Goal: Feedback & Contribution: Submit feedback/report problem

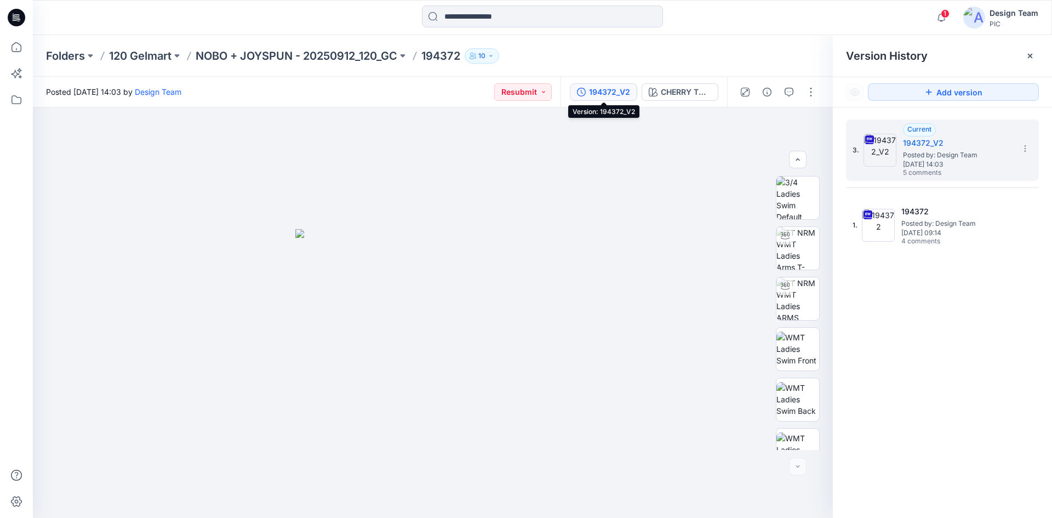
scroll to position [173, 0]
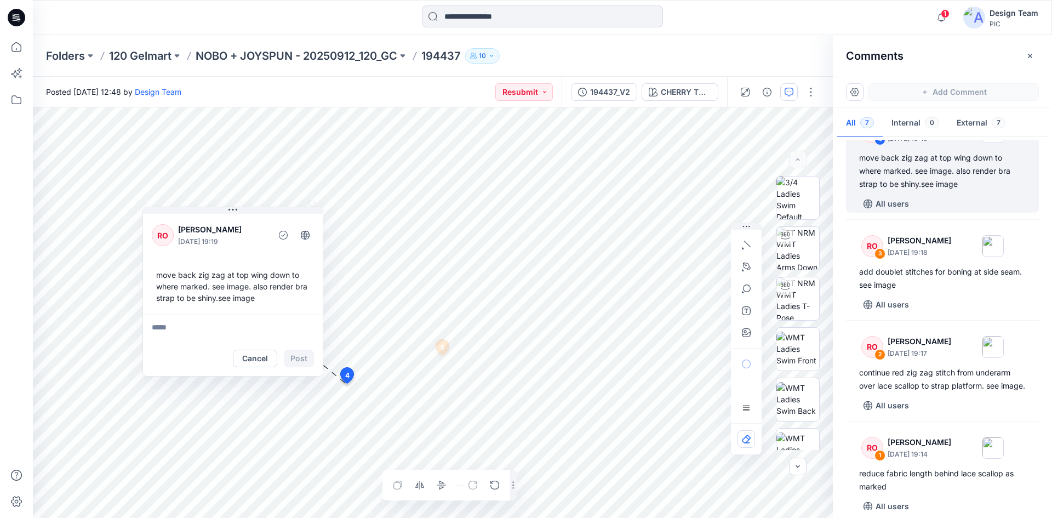
scroll to position [362, 0]
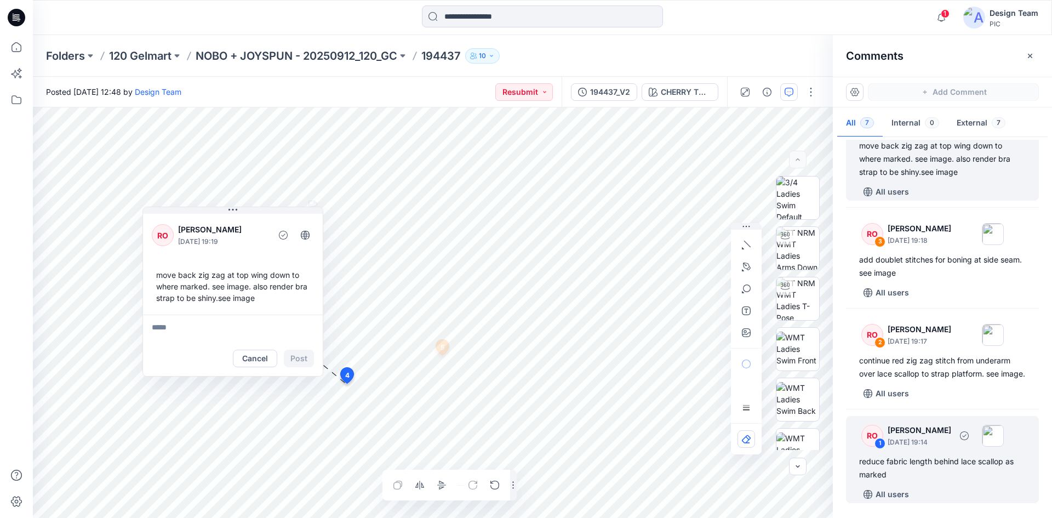
click at [950, 445] on p "[DATE] 19:14" at bounding box center [919, 442] width 64 height 11
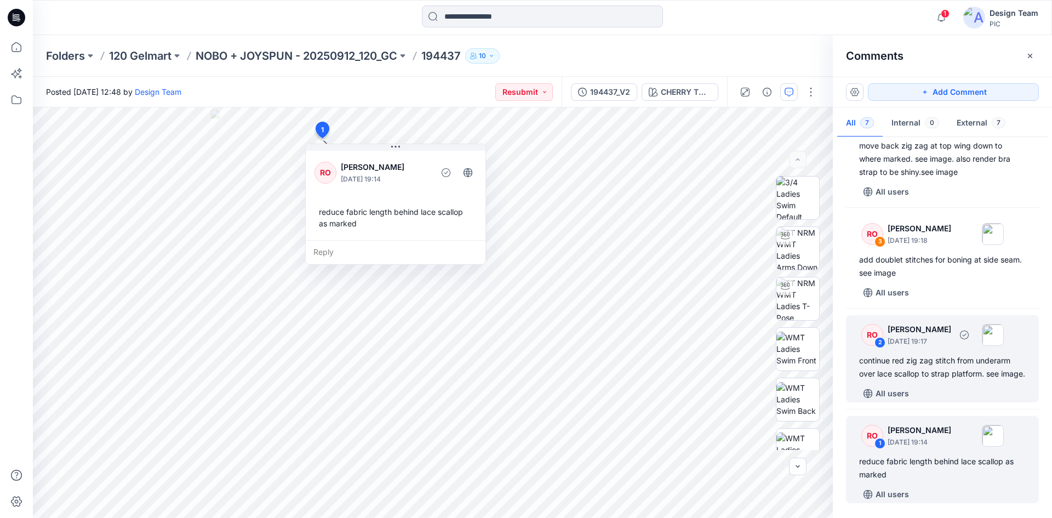
click at [966, 363] on div "continue red zig zag stitch from underarm over lace scallop to strap platform. …" at bounding box center [942, 367] width 167 height 26
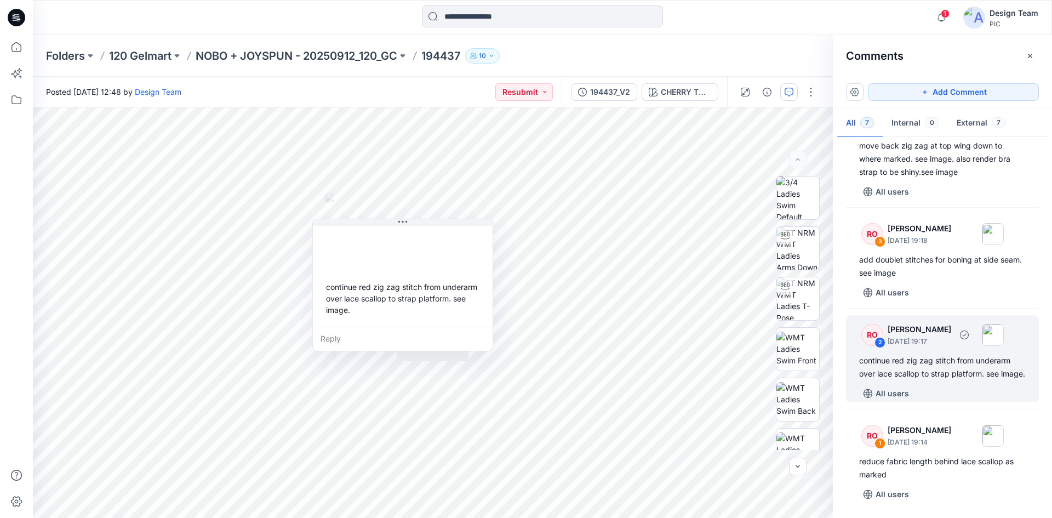
scroll to position [307, 0]
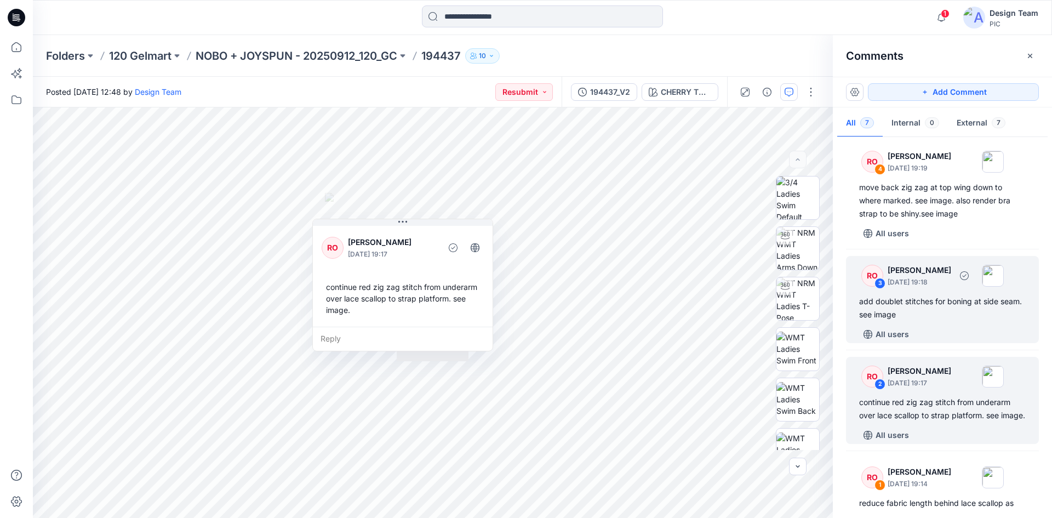
click at [952, 320] on div "add doublet stitches for boning at side seam. see image" at bounding box center [942, 308] width 167 height 26
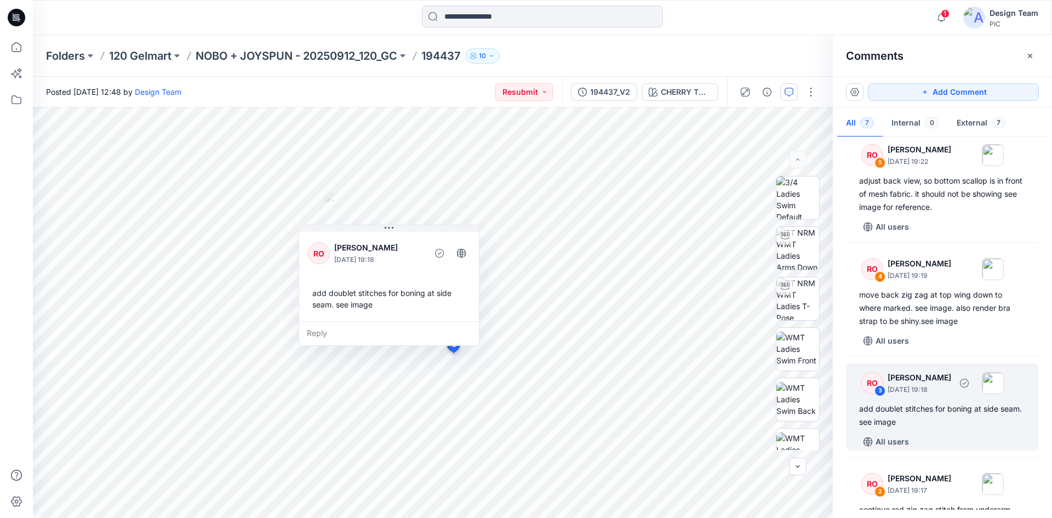
scroll to position [197, 0]
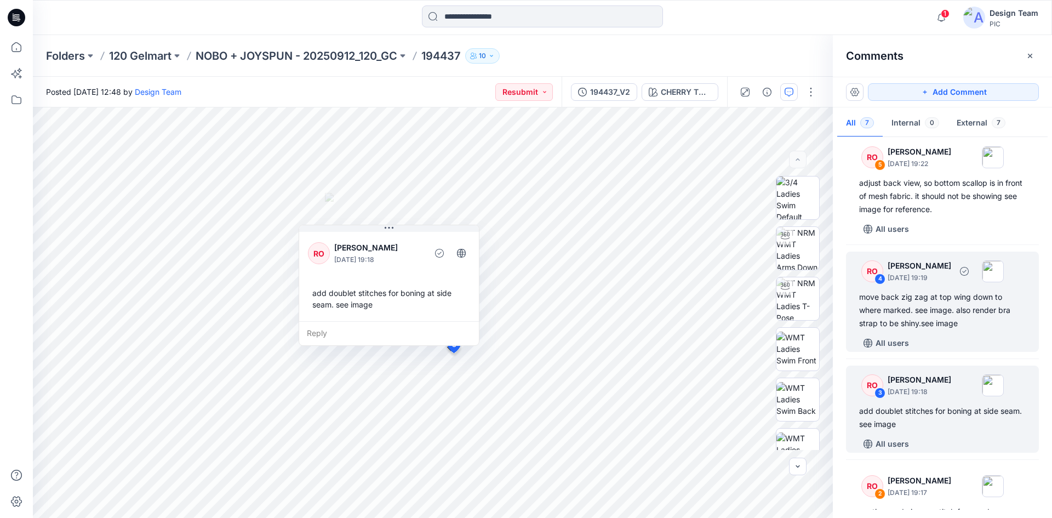
click at [937, 323] on div "move back zig zag at top wing down to where marked. see image. also render bra …" at bounding box center [942, 309] width 167 height 39
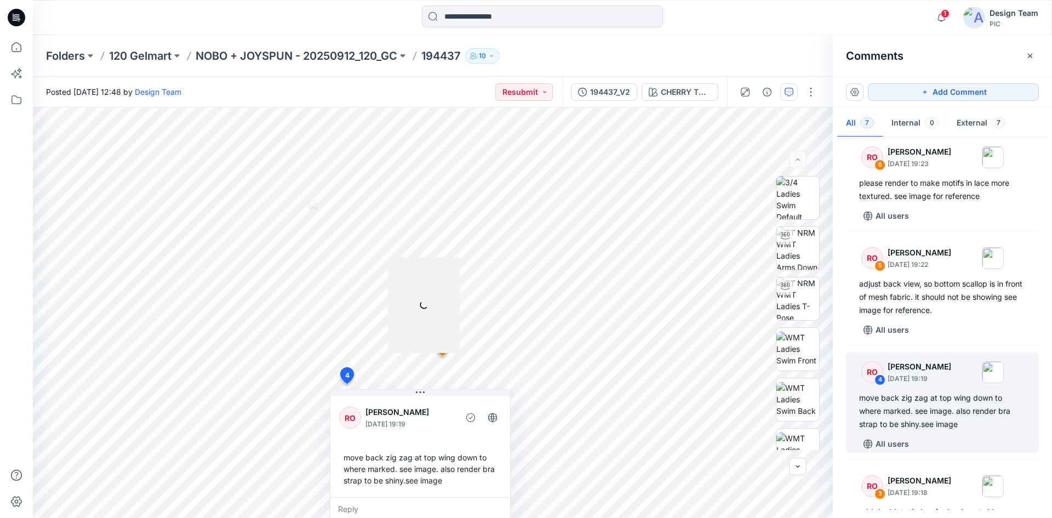
scroll to position [88, 0]
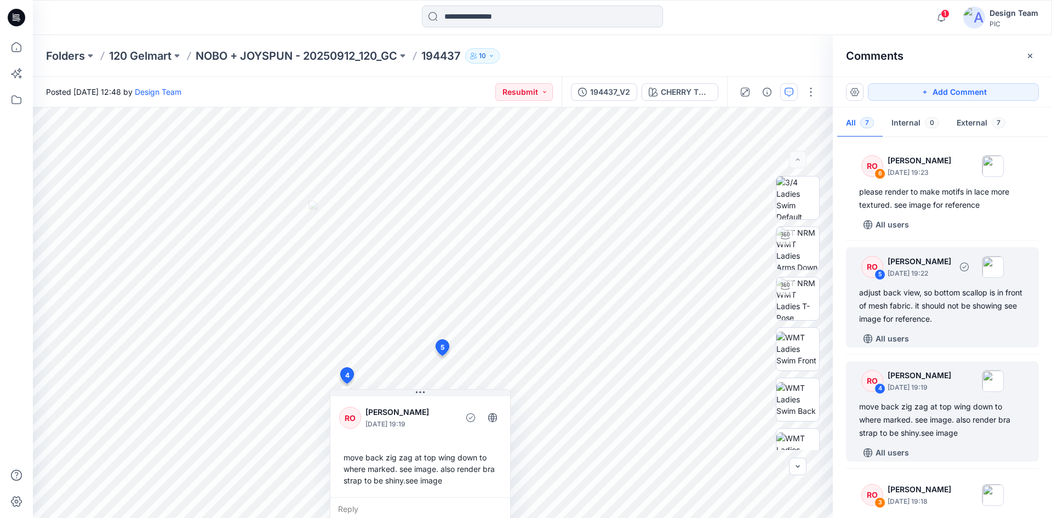
click at [942, 312] on div "adjust back view, so bottom scallop is in front of mesh fabric. it should not b…" at bounding box center [942, 305] width 167 height 39
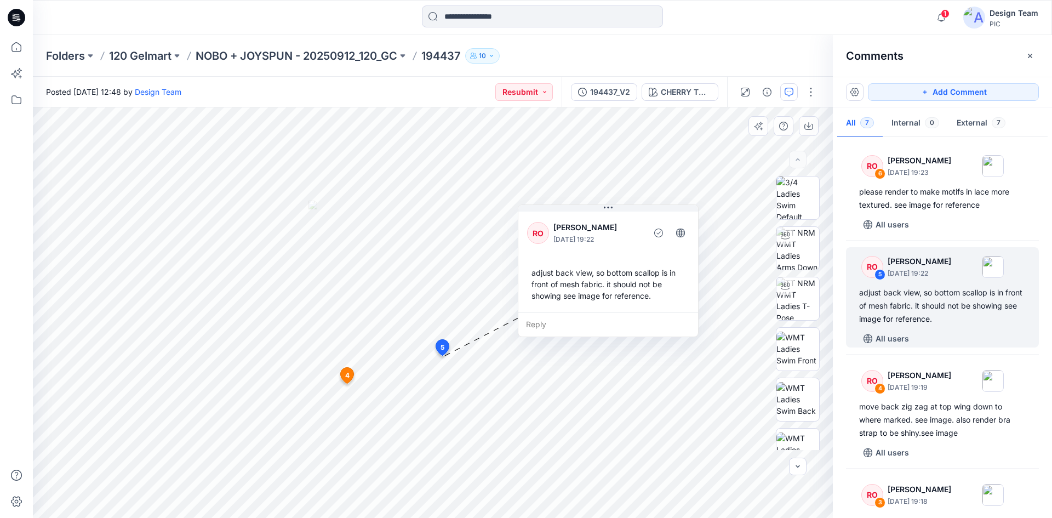
drag, startPoint x: 423, startPoint y: 220, endPoint x: 609, endPoint y: 220, distance: 185.2
click at [609, 220] on div "RO [PERSON_NAME] [DATE] 19:22" at bounding box center [608, 233] width 162 height 30
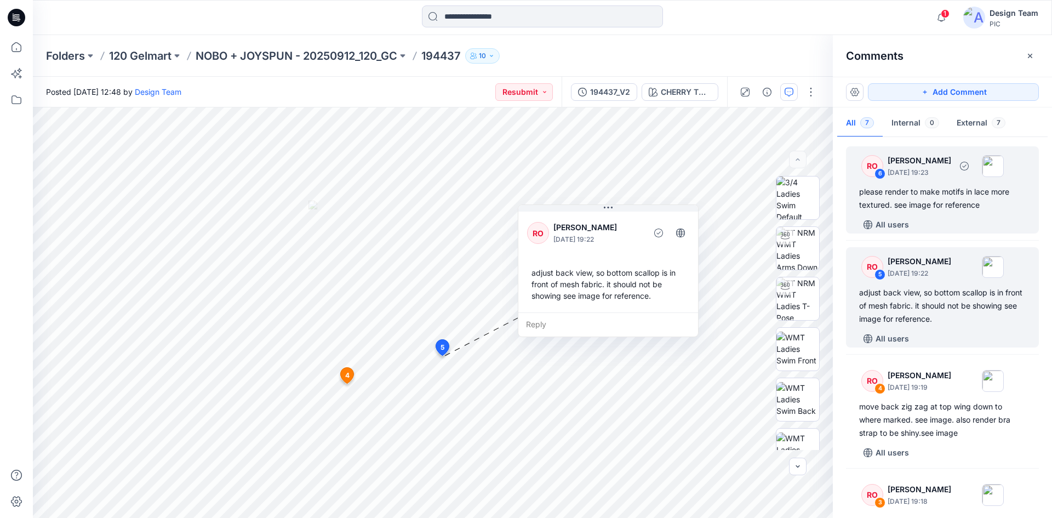
click at [955, 210] on div "please render to make motifs in lace more textured. see image for reference" at bounding box center [942, 198] width 167 height 26
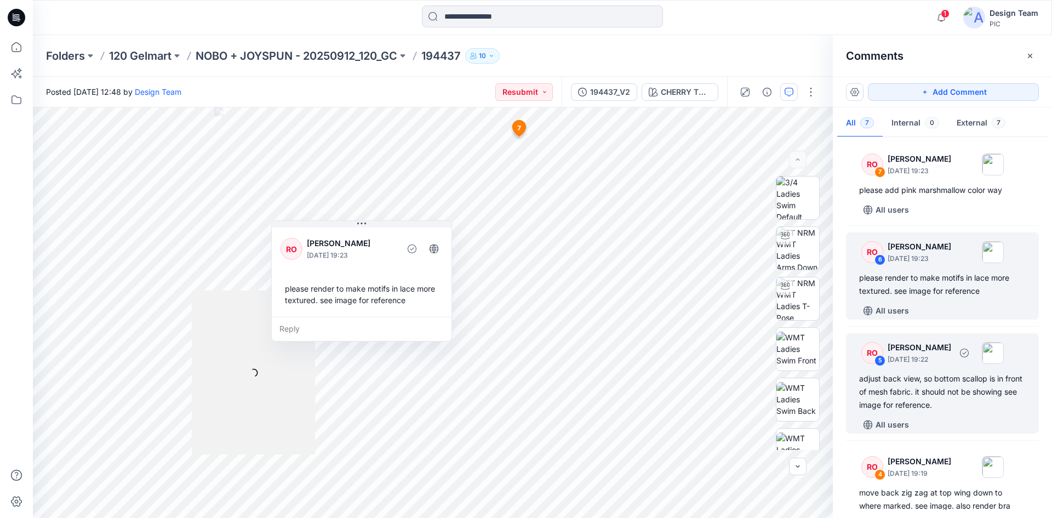
scroll to position [0, 0]
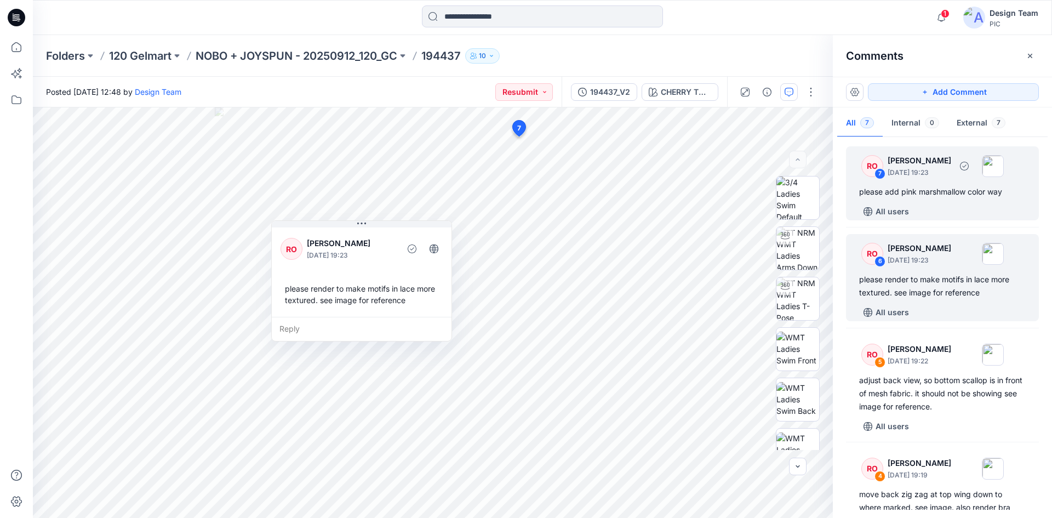
click at [958, 196] on div "please add pink marshmallow color way" at bounding box center [942, 191] width 167 height 13
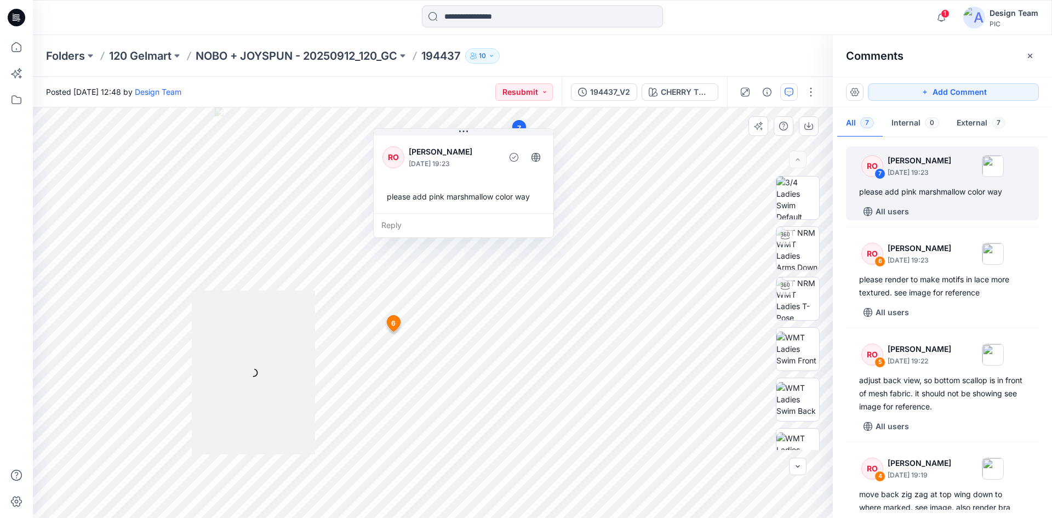
click at [398, 226] on div "Reply" at bounding box center [464, 225] width 180 height 24
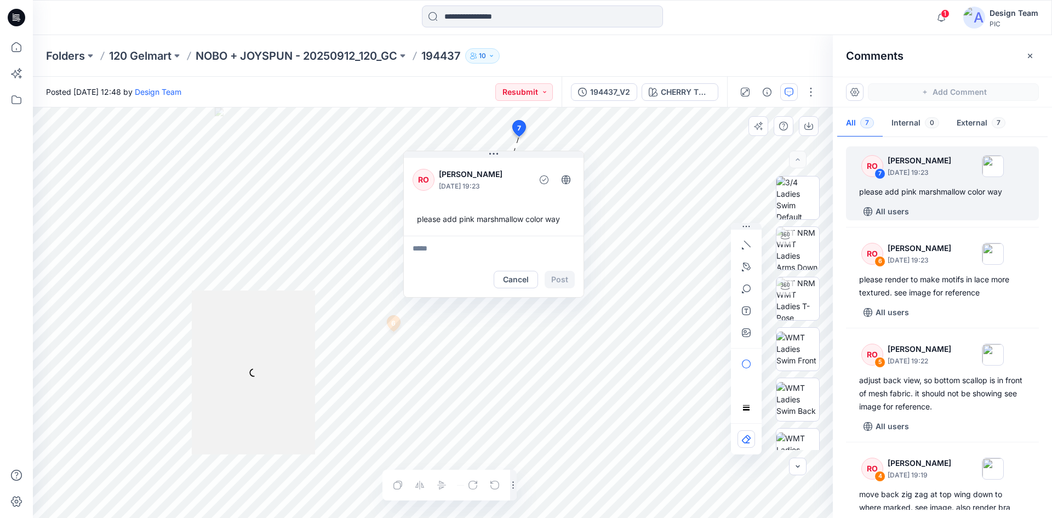
drag, startPoint x: 441, startPoint y: 145, endPoint x: 508, endPoint y: 180, distance: 76.0
click at [528, 168] on p "[PERSON_NAME]" at bounding box center [483, 174] width 89 height 13
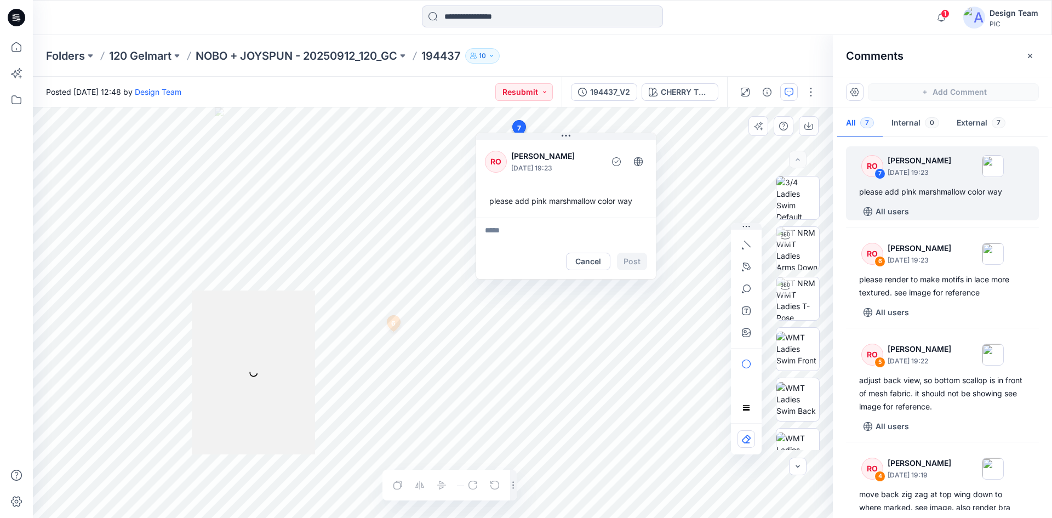
drag, startPoint x: 235, startPoint y: 363, endPoint x: 265, endPoint y: 301, distance: 68.4
click at [265, 301] on div at bounding box center [253, 372] width 123 height 164
click at [602, 262] on button "Cancel" at bounding box center [588, 262] width 44 height 18
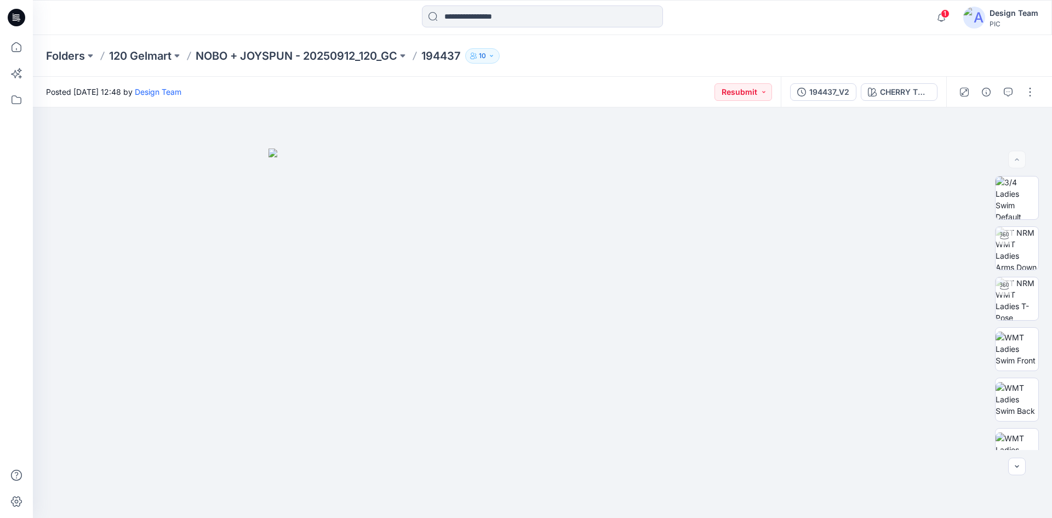
click at [1017, 97] on div at bounding box center [996, 92] width 101 height 31
click at [1013, 97] on button "button" at bounding box center [1008, 92] width 18 height 18
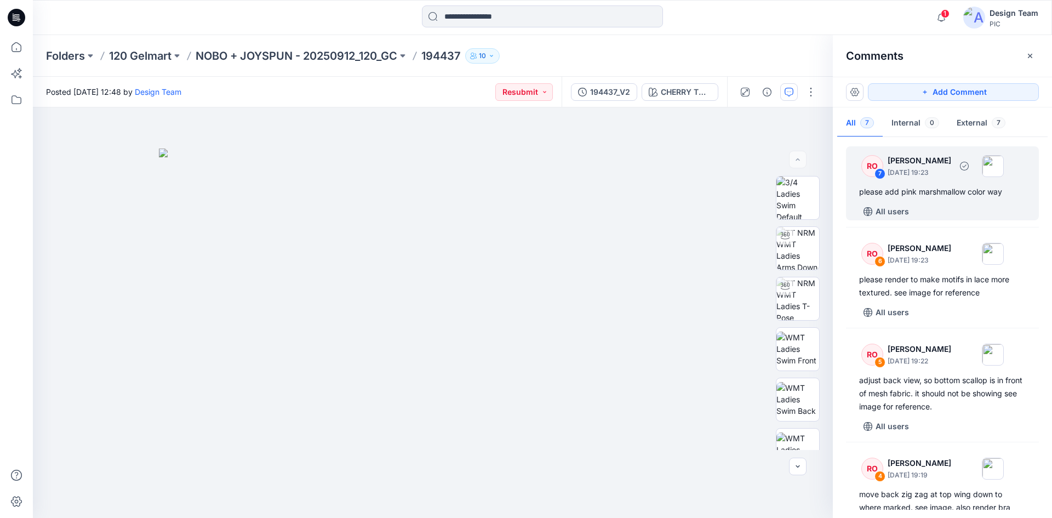
click at [954, 188] on div "please add pink marshmallow color way" at bounding box center [942, 191] width 167 height 13
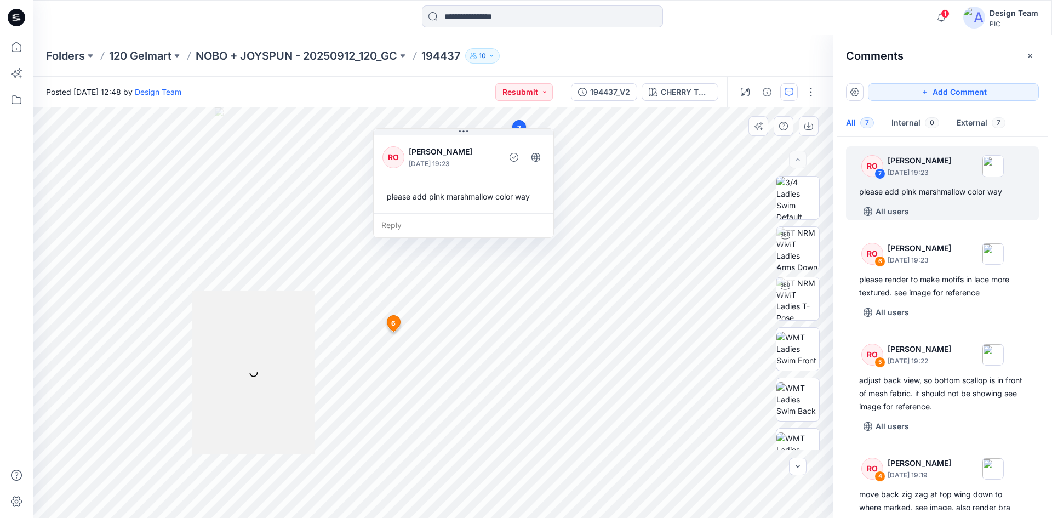
drag, startPoint x: 237, startPoint y: 328, endPoint x: 313, endPoint y: 316, distance: 77.1
click at [313, 316] on div at bounding box center [253, 372] width 123 height 164
click at [798, 290] on img at bounding box center [797, 298] width 43 height 43
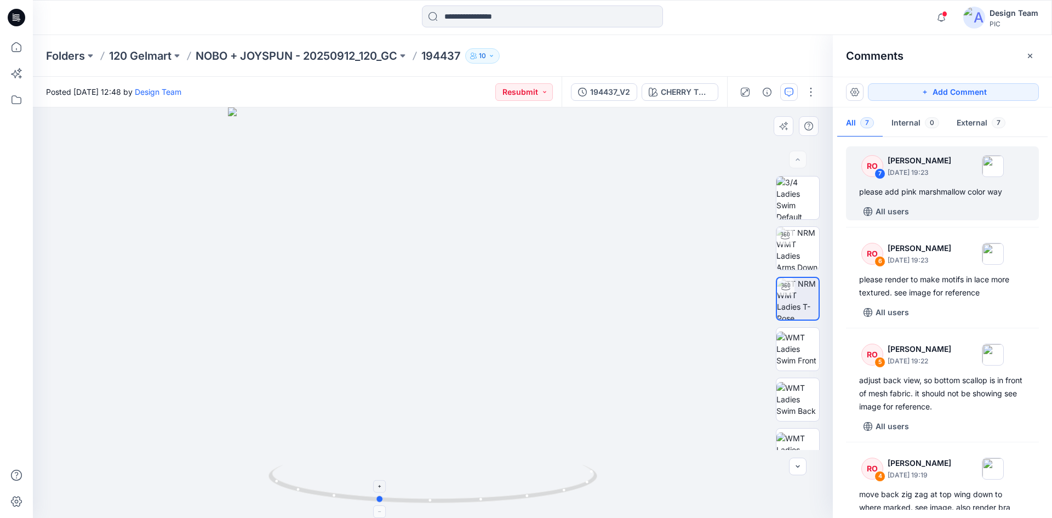
drag, startPoint x: 543, startPoint y: 497, endPoint x: 501, endPoint y: 501, distance: 41.8
click at [501, 501] on icon at bounding box center [433, 485] width 331 height 41
